Goal: Check status: Check status

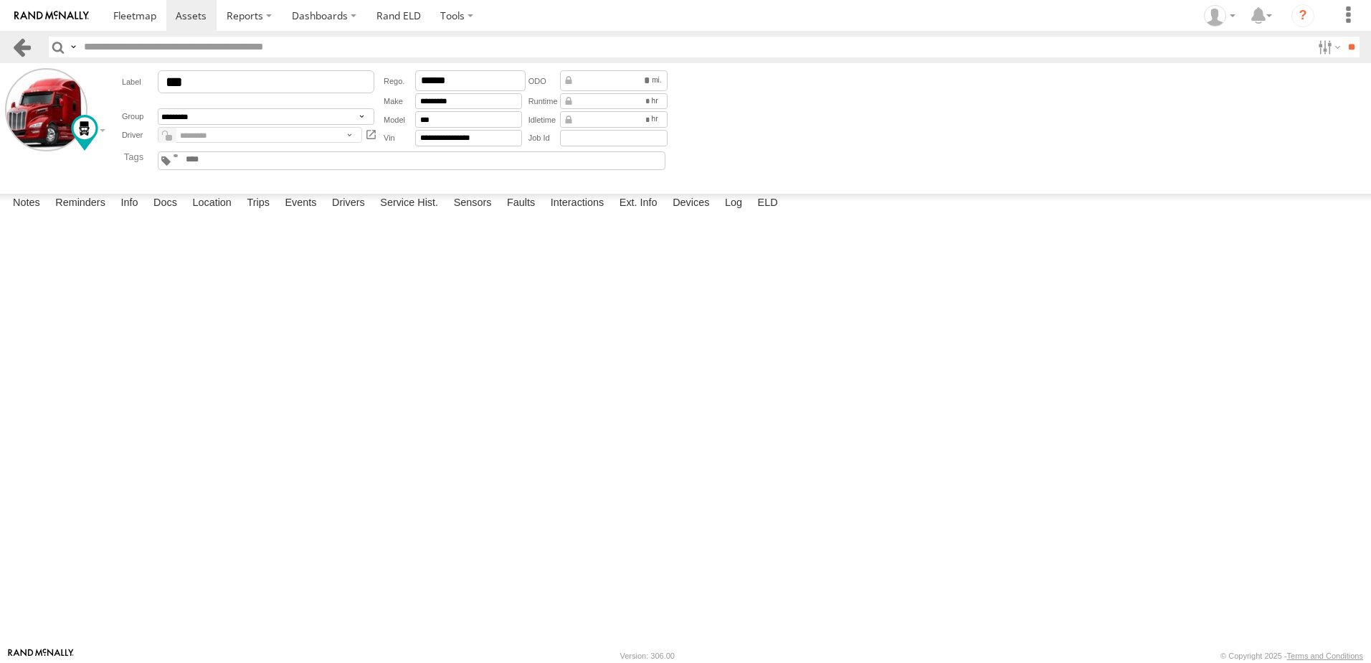
click at [24, 46] on link at bounding box center [21, 47] width 21 height 21
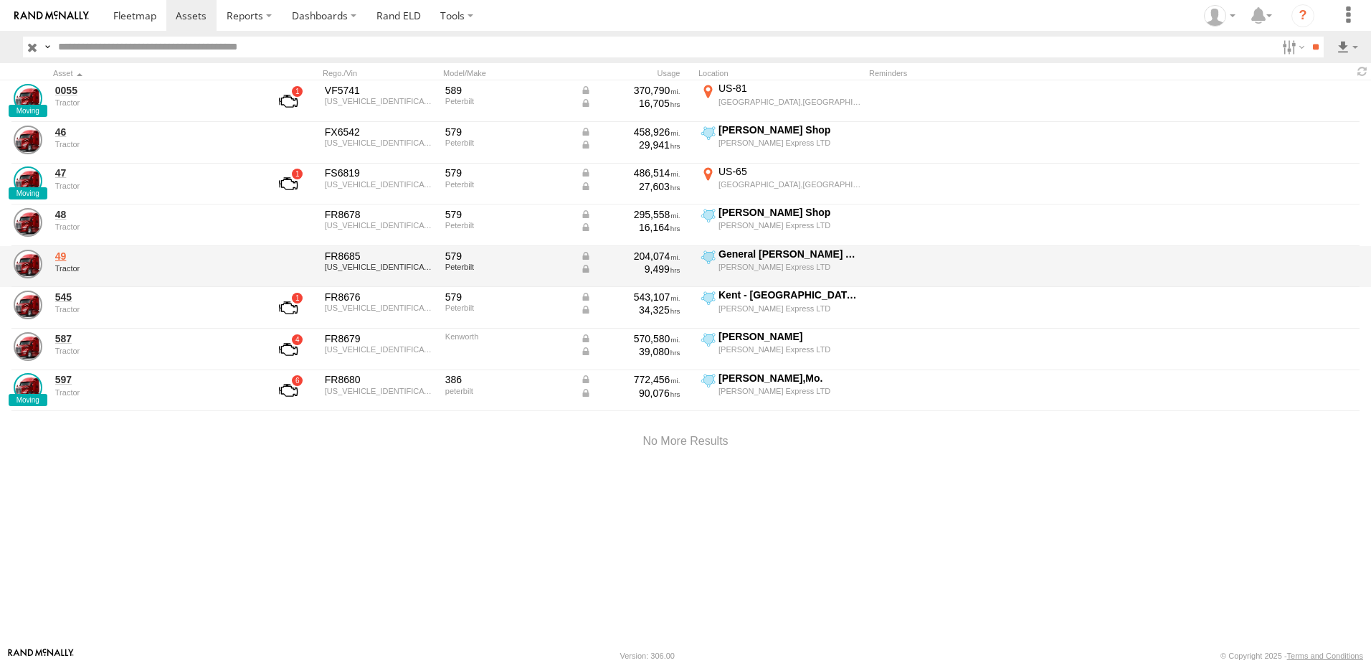
click at [62, 254] on link "49" at bounding box center [153, 256] width 196 height 13
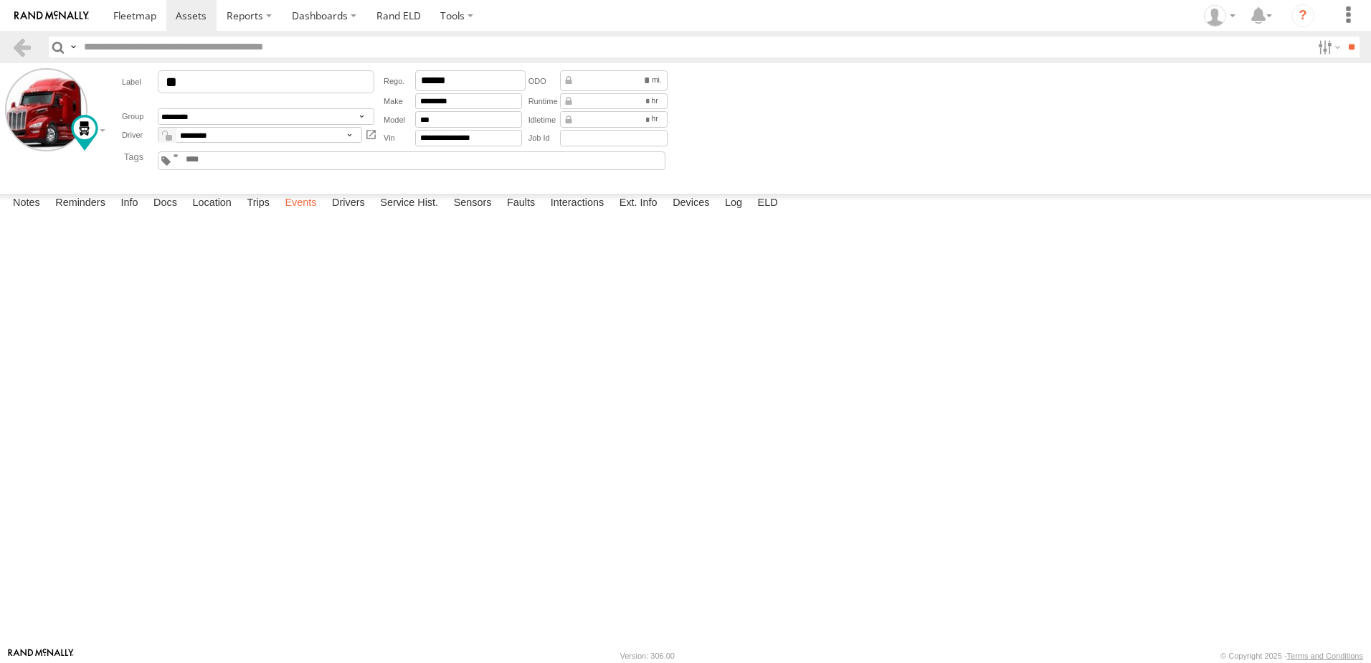
click at [302, 214] on label "Events" at bounding box center [301, 204] width 46 height 20
click at [17, 47] on link at bounding box center [21, 47] width 21 height 21
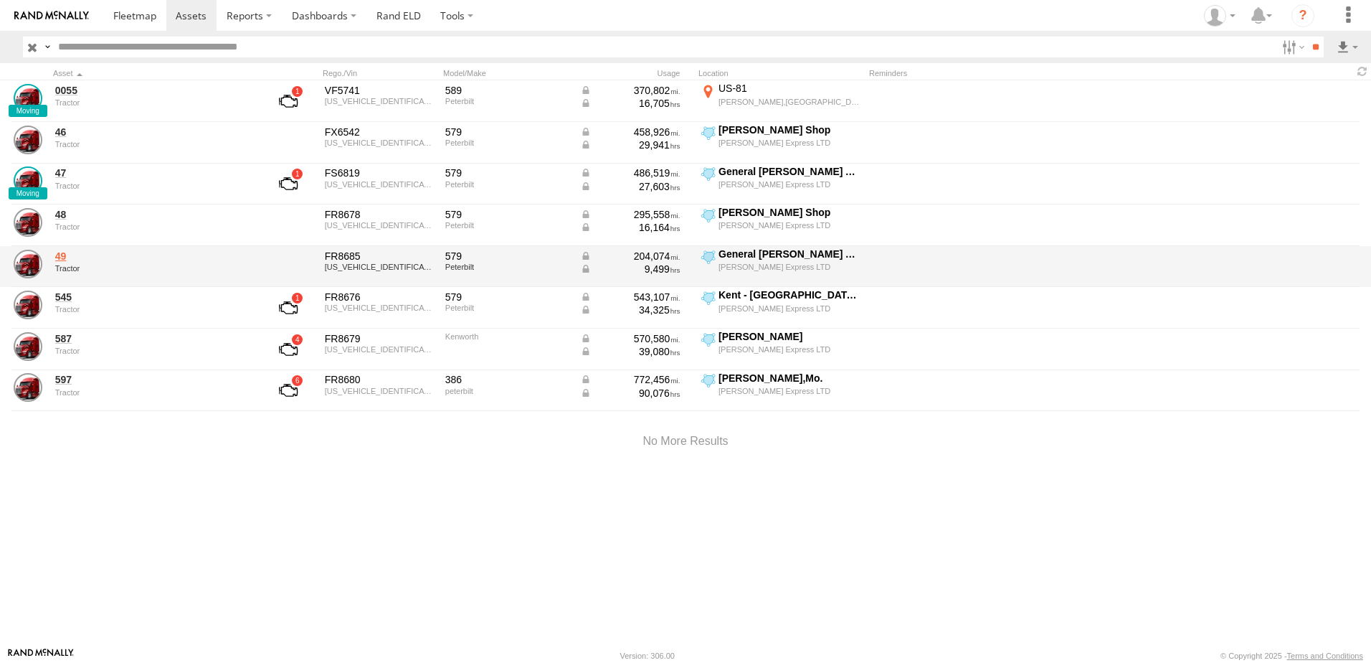
click at [60, 254] on link "49" at bounding box center [153, 256] width 196 height 13
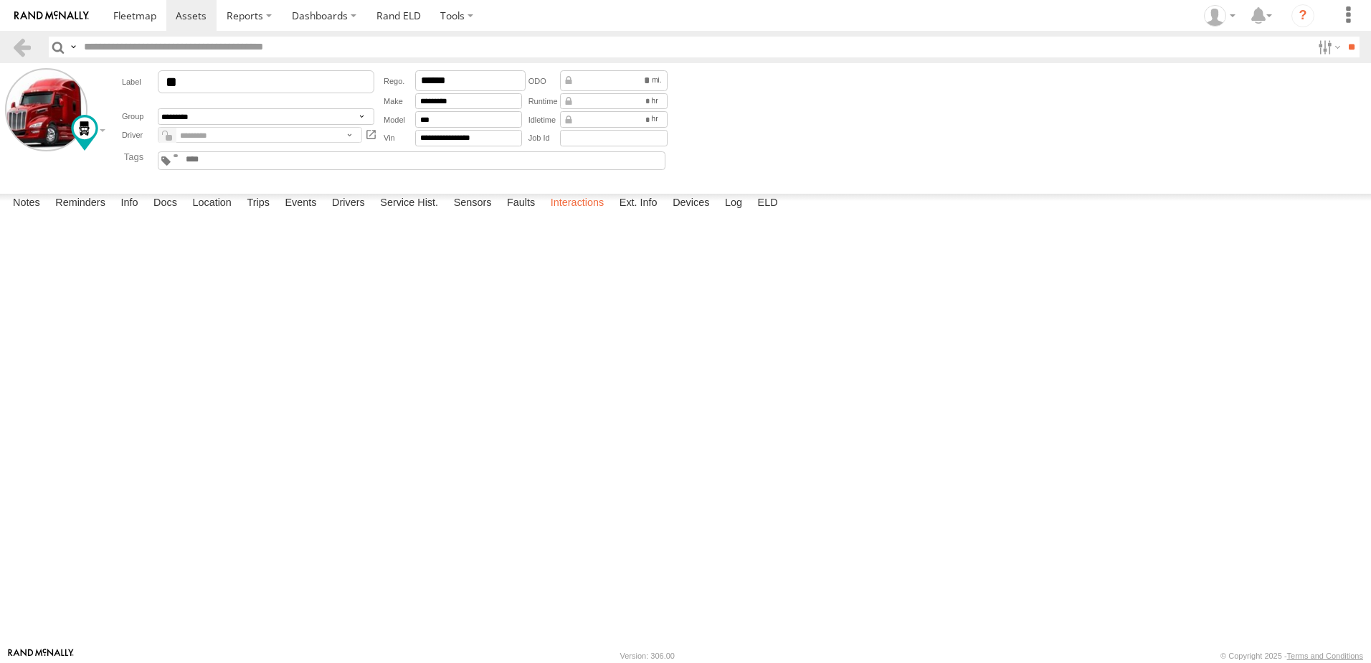
click at [573, 214] on label "Interactions" at bounding box center [578, 204] width 68 height 20
click at [22, 43] on link at bounding box center [21, 47] width 21 height 21
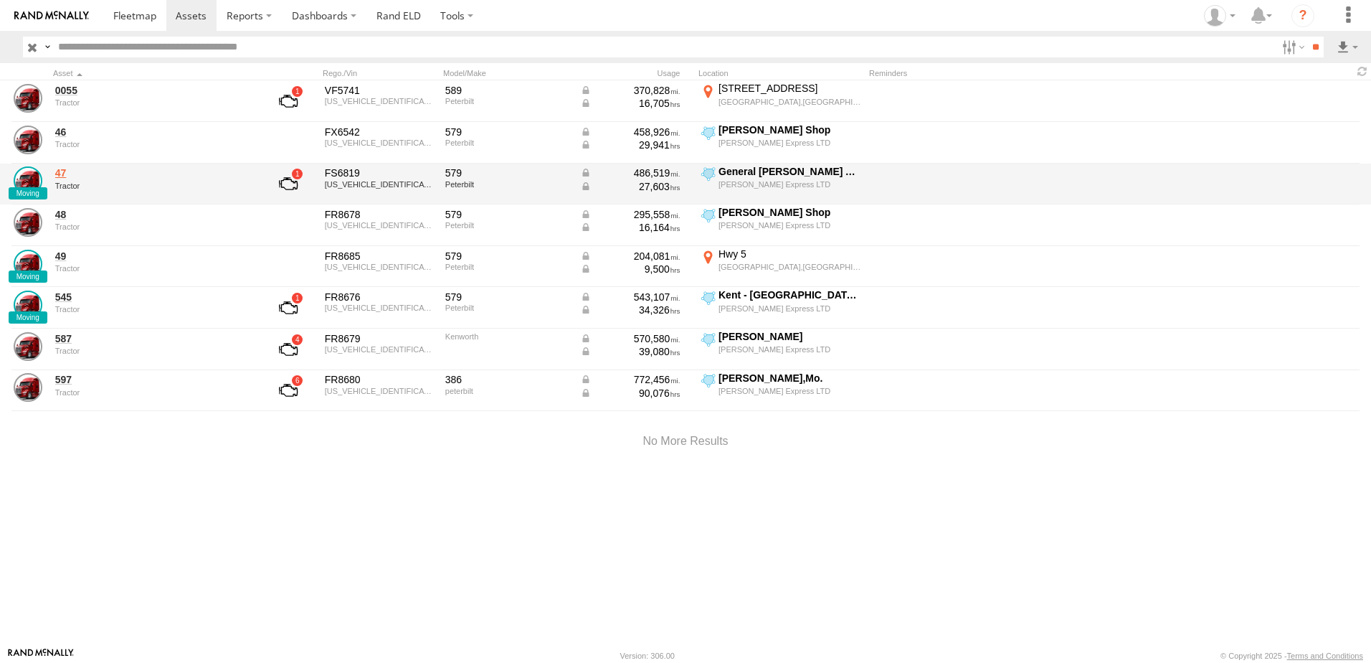
click at [62, 170] on link "47" at bounding box center [153, 172] width 196 height 13
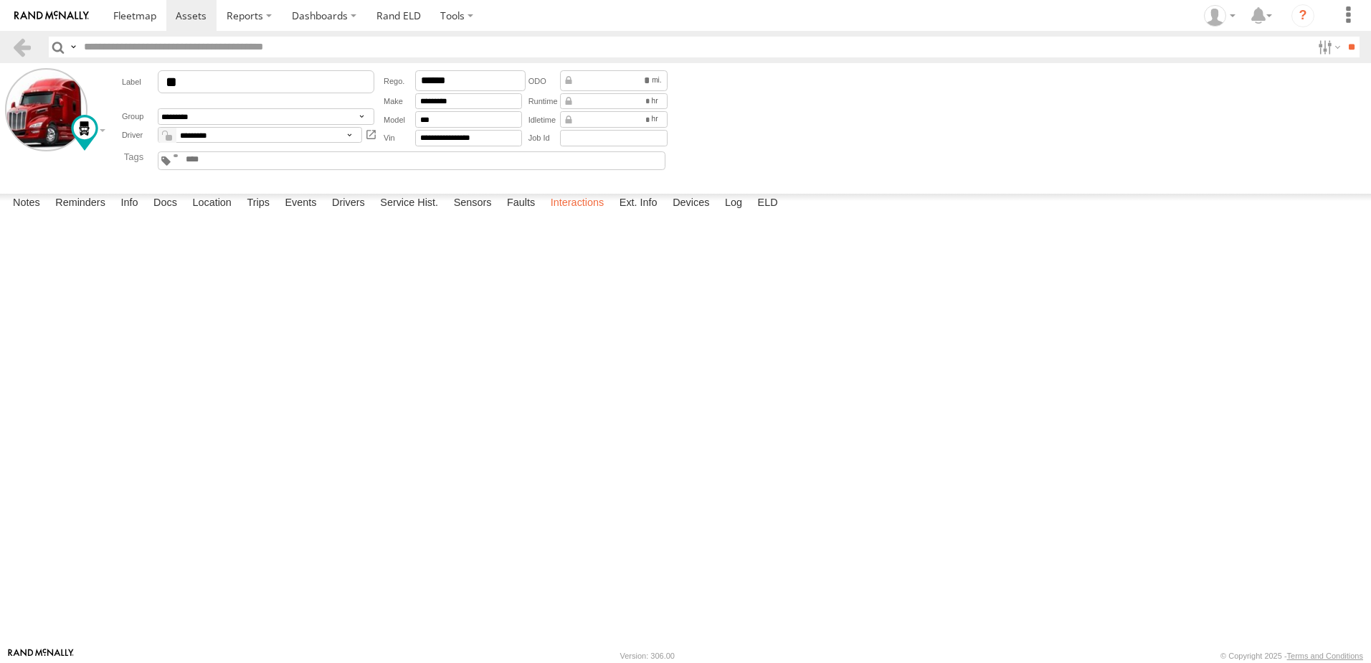
click at [565, 214] on label "Interactions" at bounding box center [578, 204] width 68 height 20
